Goal: Check status: Check status

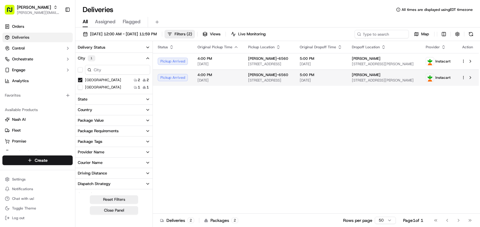
scroll to position [154, 0]
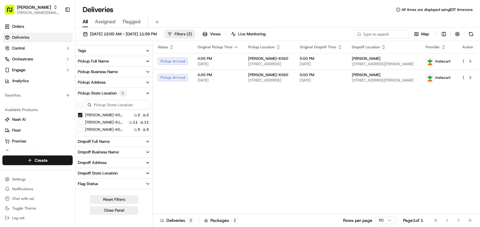
click at [192, 34] on span "Filters ( 2 )" at bounding box center [183, 33] width 17 height 5
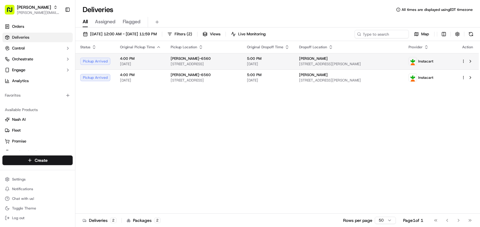
click at [289, 65] on span "[DATE]" at bounding box center [268, 64] width 43 height 5
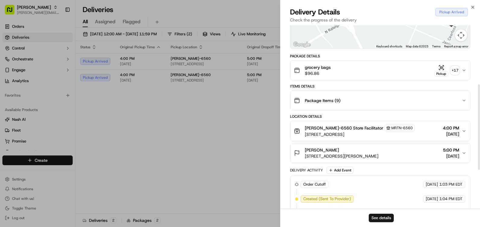
scroll to position [88, 0]
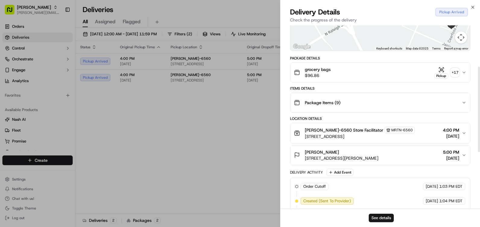
drag, startPoint x: 207, startPoint y: 160, endPoint x: 197, endPoint y: 131, distance: 31.4
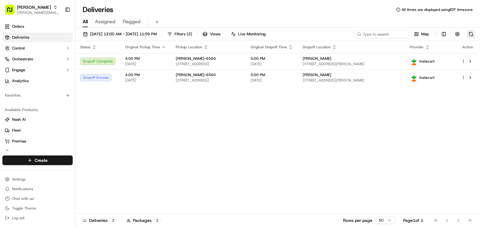
click at [474, 34] on button at bounding box center [471, 34] width 8 height 8
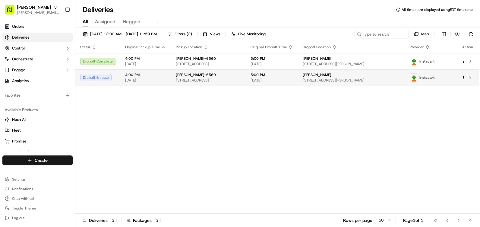
click at [238, 79] on span "[STREET_ADDRESS]" at bounding box center [208, 80] width 65 height 5
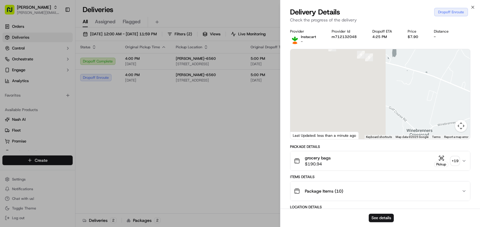
drag, startPoint x: 330, startPoint y: 107, endPoint x: 480, endPoint y: 130, distance: 151.0
click at [480, 130] on html "Martin's [EMAIL_ADDRESS][PERSON_NAME][DOMAIN_NAME] Toggle Sidebar Orders Delive…" at bounding box center [240, 113] width 480 height 227
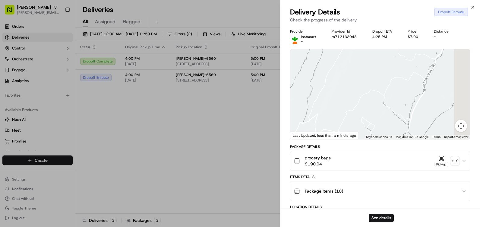
drag, startPoint x: 427, startPoint y: 103, endPoint x: 261, endPoint y: 99, distance: 166.5
click at [270, 101] on body "Martin's [EMAIL_ADDRESS][PERSON_NAME][DOMAIN_NAME] Toggle Sidebar Orders Delive…" at bounding box center [240, 113] width 480 height 227
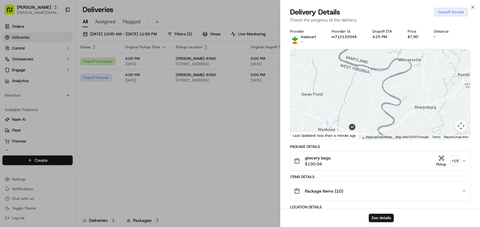
drag, startPoint x: 296, startPoint y: 104, endPoint x: 380, endPoint y: 115, distance: 84.3
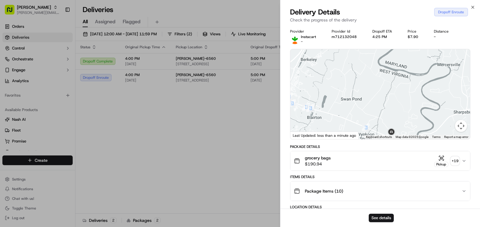
drag, startPoint x: 320, startPoint y: 100, endPoint x: 394, endPoint y: 112, distance: 75.2
click at [404, 112] on div at bounding box center [380, 94] width 180 height 90
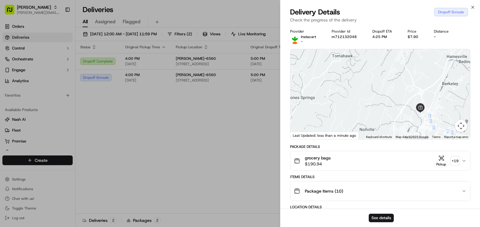
drag, startPoint x: 388, startPoint y: 111, endPoint x: 375, endPoint y: 112, distance: 13.0
click at [375, 112] on div at bounding box center [380, 94] width 180 height 90
drag, startPoint x: 432, startPoint y: 103, endPoint x: 427, endPoint y: 103, distance: 5.5
click at [427, 103] on div at bounding box center [380, 94] width 180 height 90
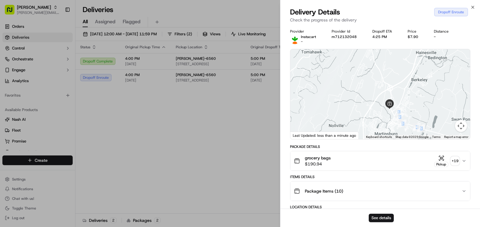
drag, startPoint x: 434, startPoint y: 103, endPoint x: 414, endPoint y: 100, distance: 20.5
click at [414, 100] on div at bounding box center [380, 94] width 180 height 90
